Goal: Information Seeking & Learning: Find specific fact

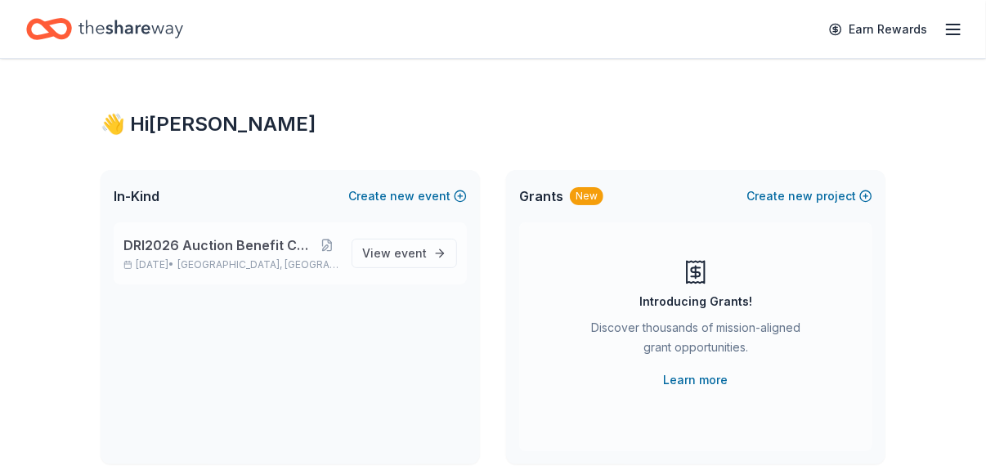
click at [235, 242] on span "DRI2026 Auction Benefit Cocktail Reception" at bounding box center [219, 245] width 193 height 20
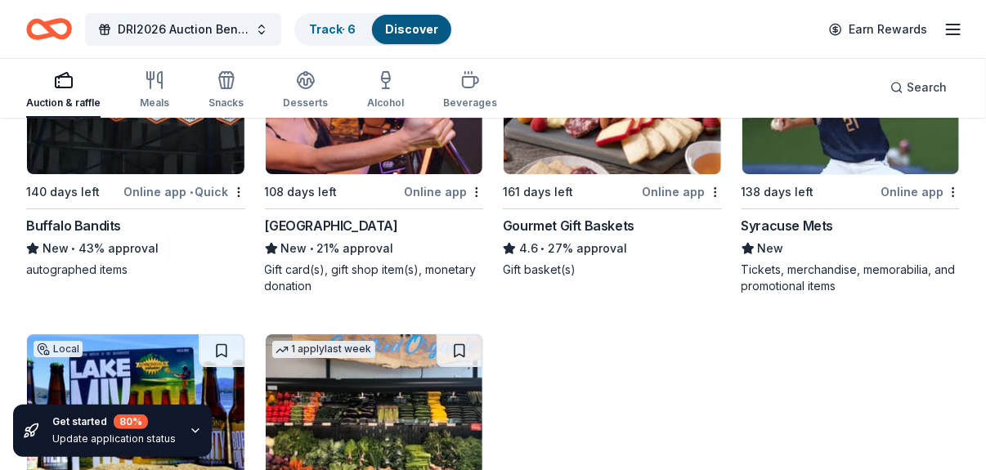
scroll to position [2135, 0]
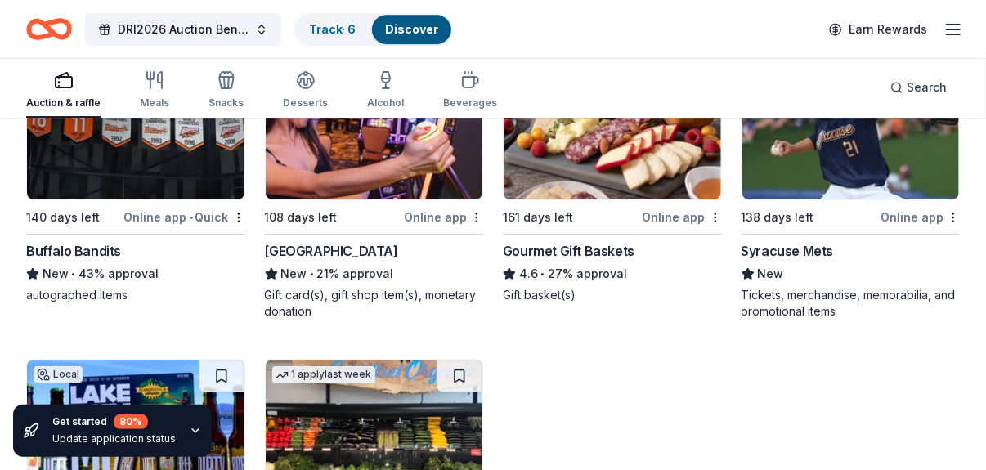
click at [792, 245] on div "Syracuse Mets" at bounding box center [788, 251] width 92 height 20
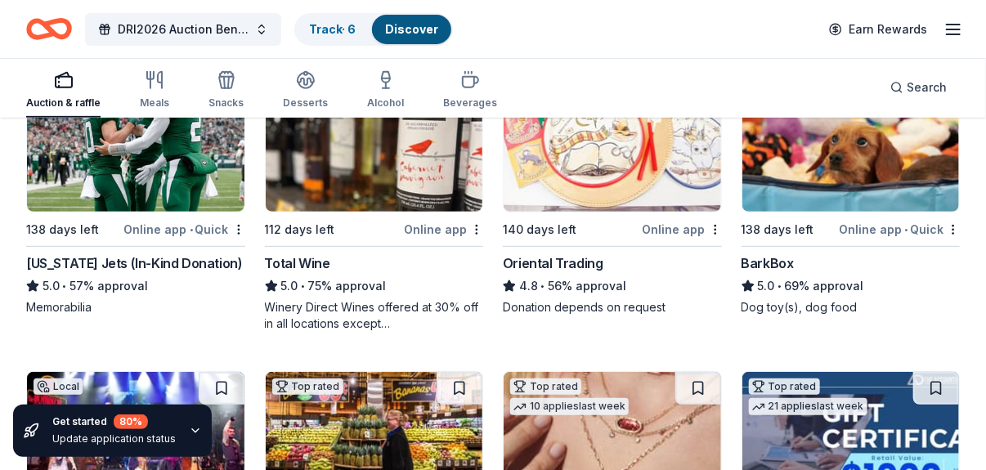
scroll to position [0, 0]
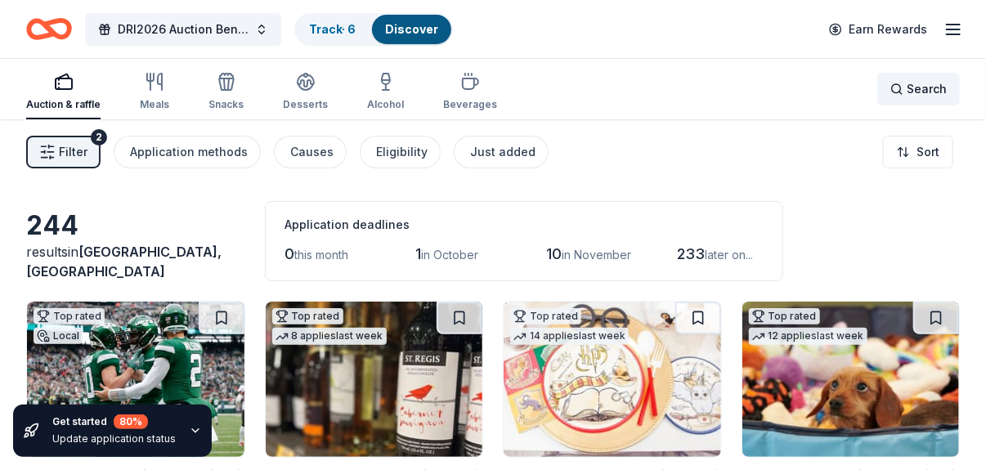
click at [909, 92] on span "Search" at bounding box center [927, 89] width 40 height 20
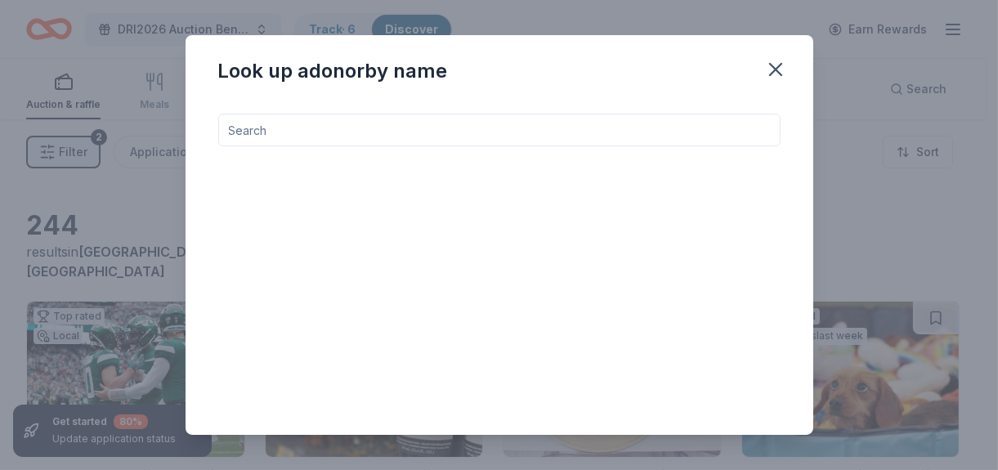
click at [250, 124] on input at bounding box center [499, 130] width 562 height 33
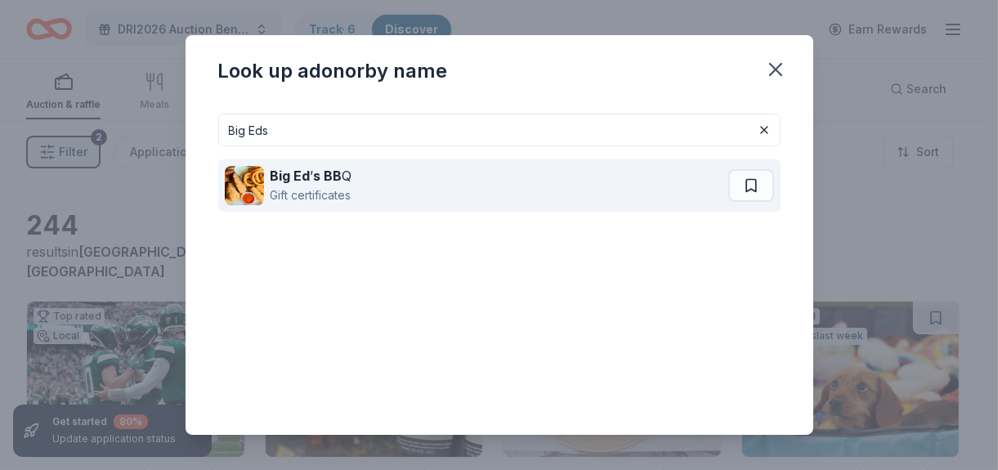
type input "Big Eds"
click at [322, 181] on strong "s BB" at bounding box center [328, 176] width 29 height 16
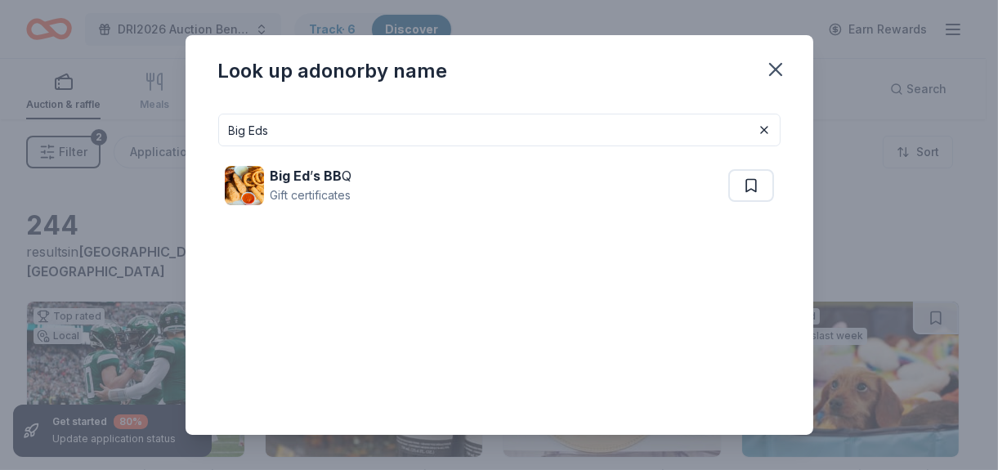
drag, startPoint x: 304, startPoint y: 127, endPoint x: 96, endPoint y: 119, distance: 208.6
click at [96, 119] on div "Look up a donor by name Big Eds Big Ed ’ s BB Q Gift certificates" at bounding box center [499, 235] width 998 height 470
click at [777, 69] on icon "button" at bounding box center [775, 69] width 23 height 23
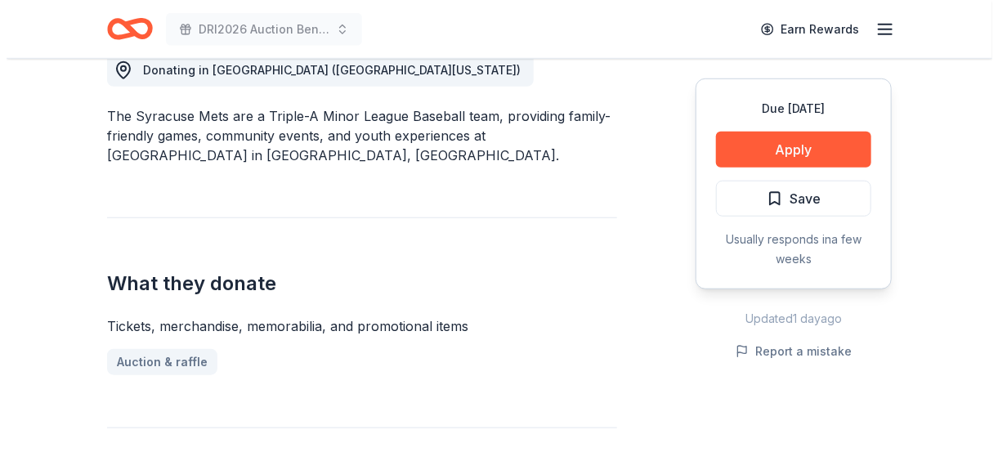
scroll to position [491, 0]
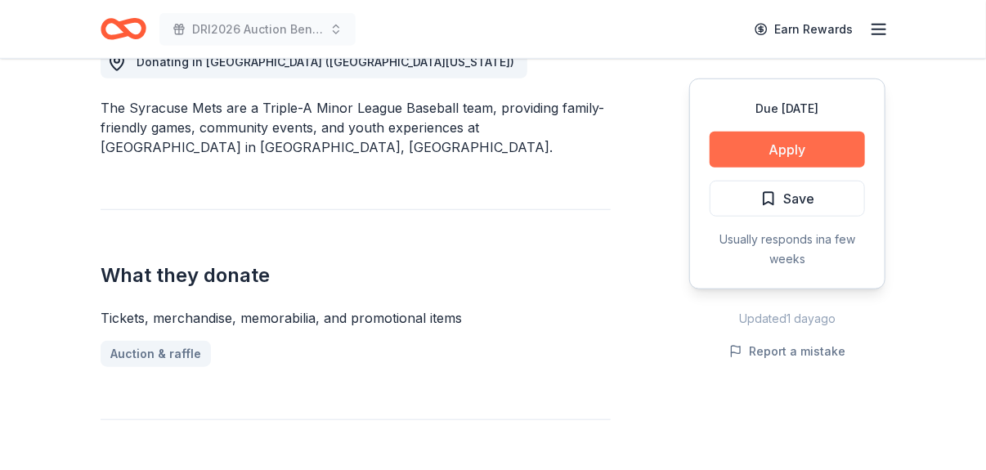
click at [836, 147] on button "Apply" at bounding box center [787, 150] width 155 height 36
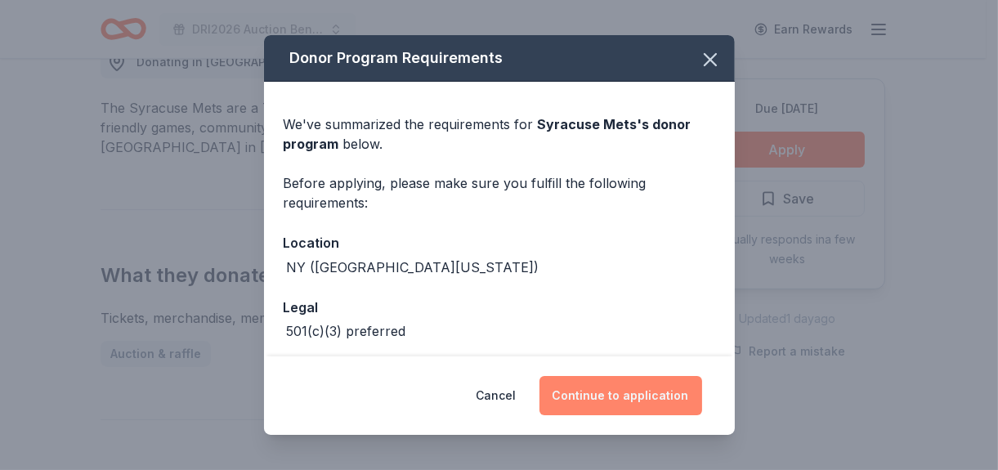
click at [603, 392] on button "Continue to application" at bounding box center [621, 395] width 163 height 39
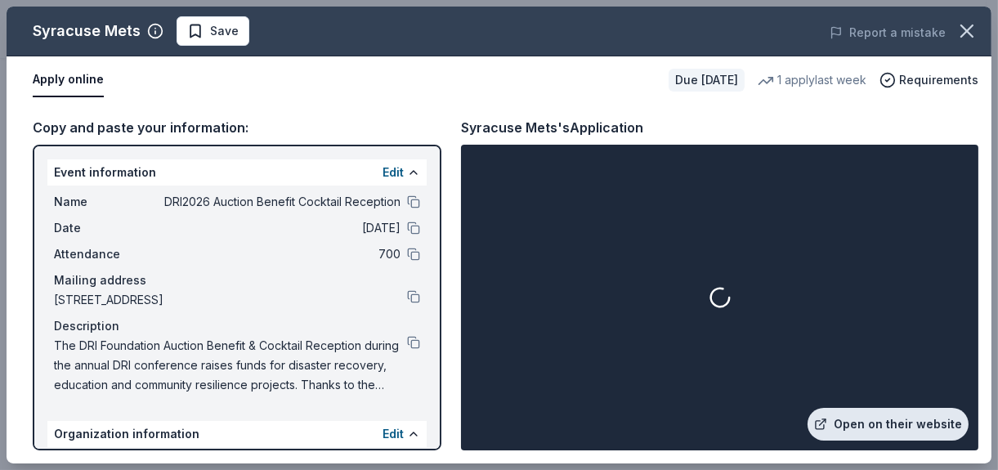
click at [948, 419] on link "Open on their website" at bounding box center [888, 424] width 161 height 33
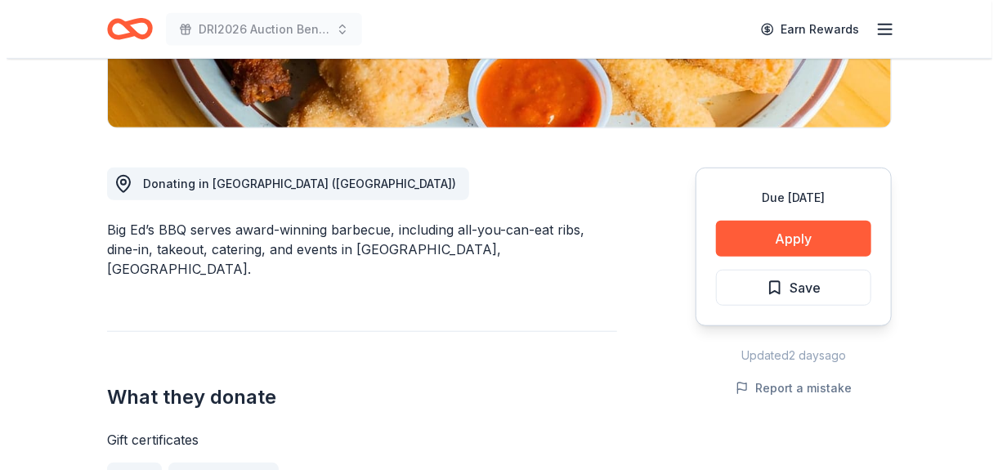
scroll to position [327, 0]
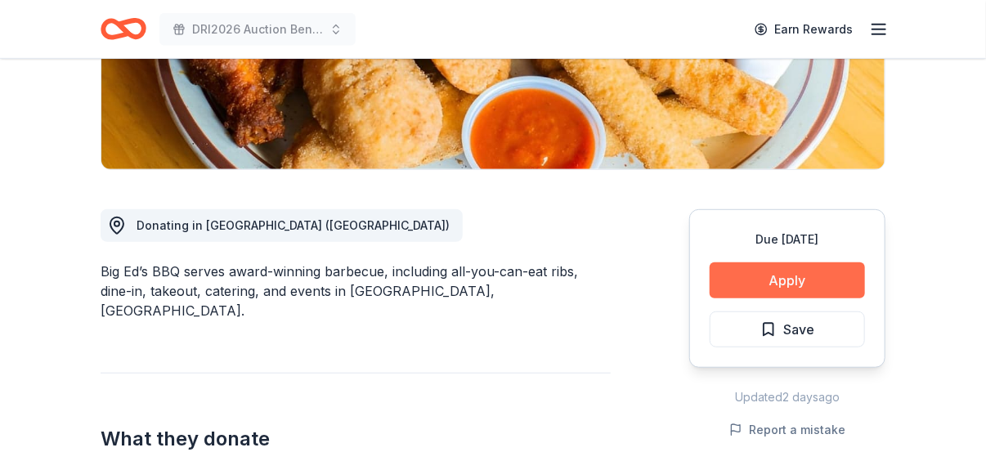
click at [784, 281] on button "Apply" at bounding box center [787, 280] width 155 height 36
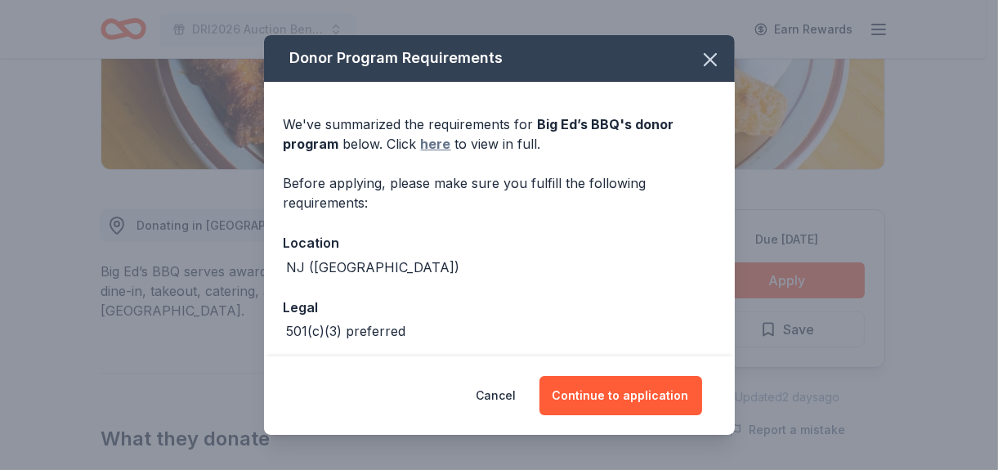
click at [438, 149] on link "here" at bounding box center [436, 144] width 30 height 20
